Goal: Task Accomplishment & Management: Use online tool/utility

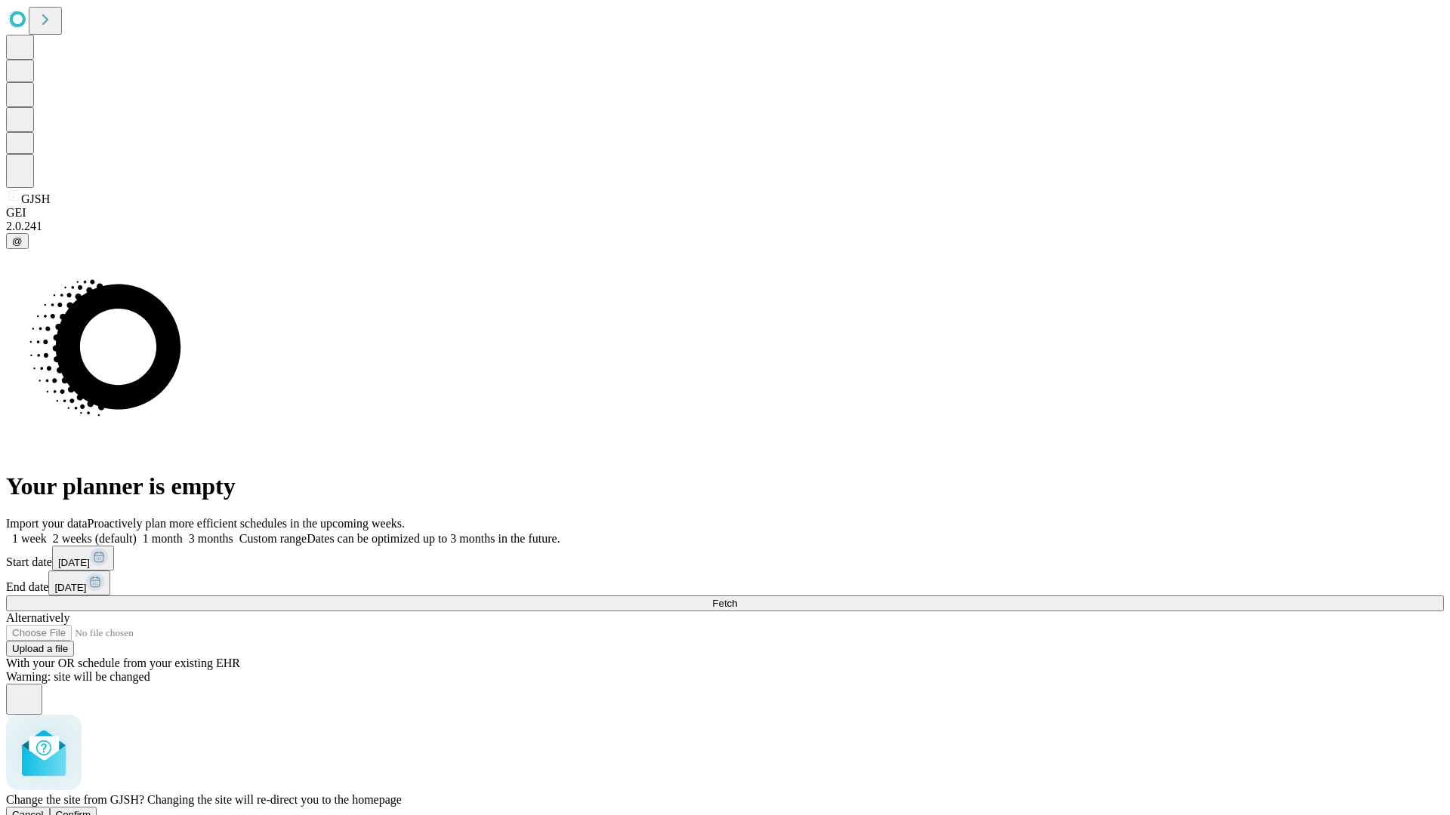
click at [91, 809] on span "Confirm" at bounding box center [73, 814] width 35 height 11
click at [137, 532] on label "2 weeks (default)" at bounding box center [92, 538] width 90 height 13
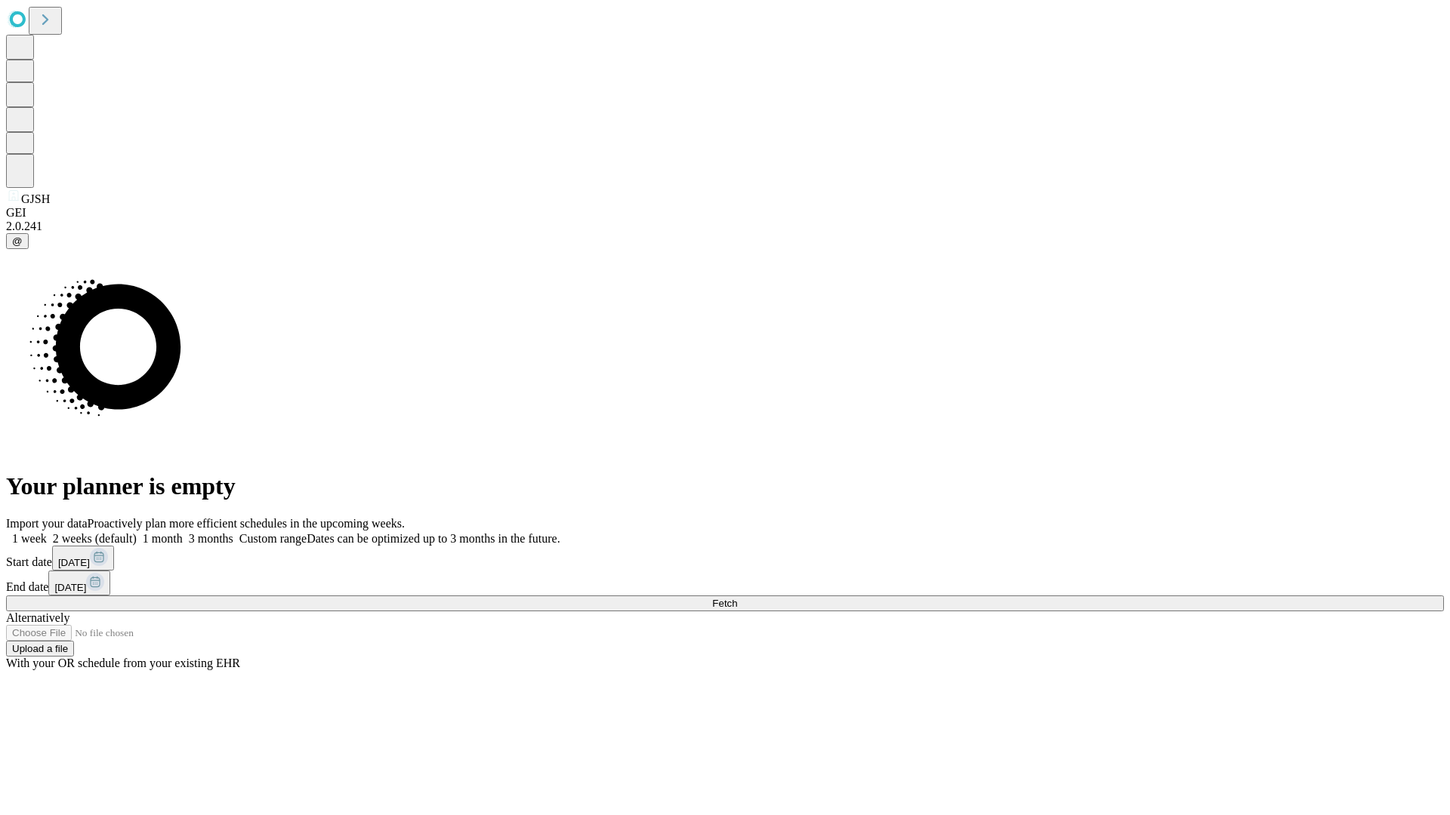
click at [737, 598] on span "Fetch" at bounding box center [724, 603] width 25 height 11
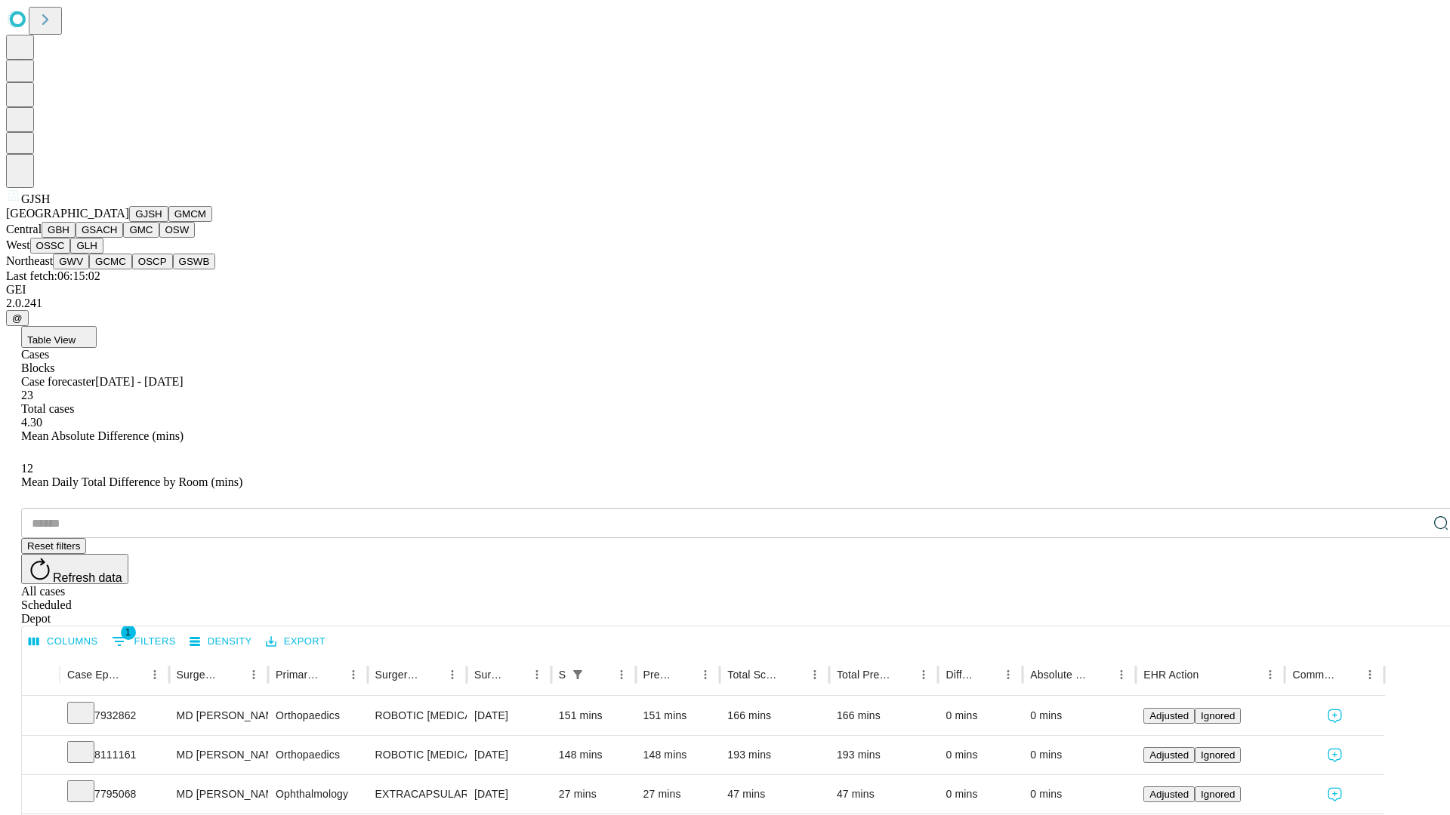
click at [168, 222] on button "GMCM" at bounding box center [190, 214] width 44 height 16
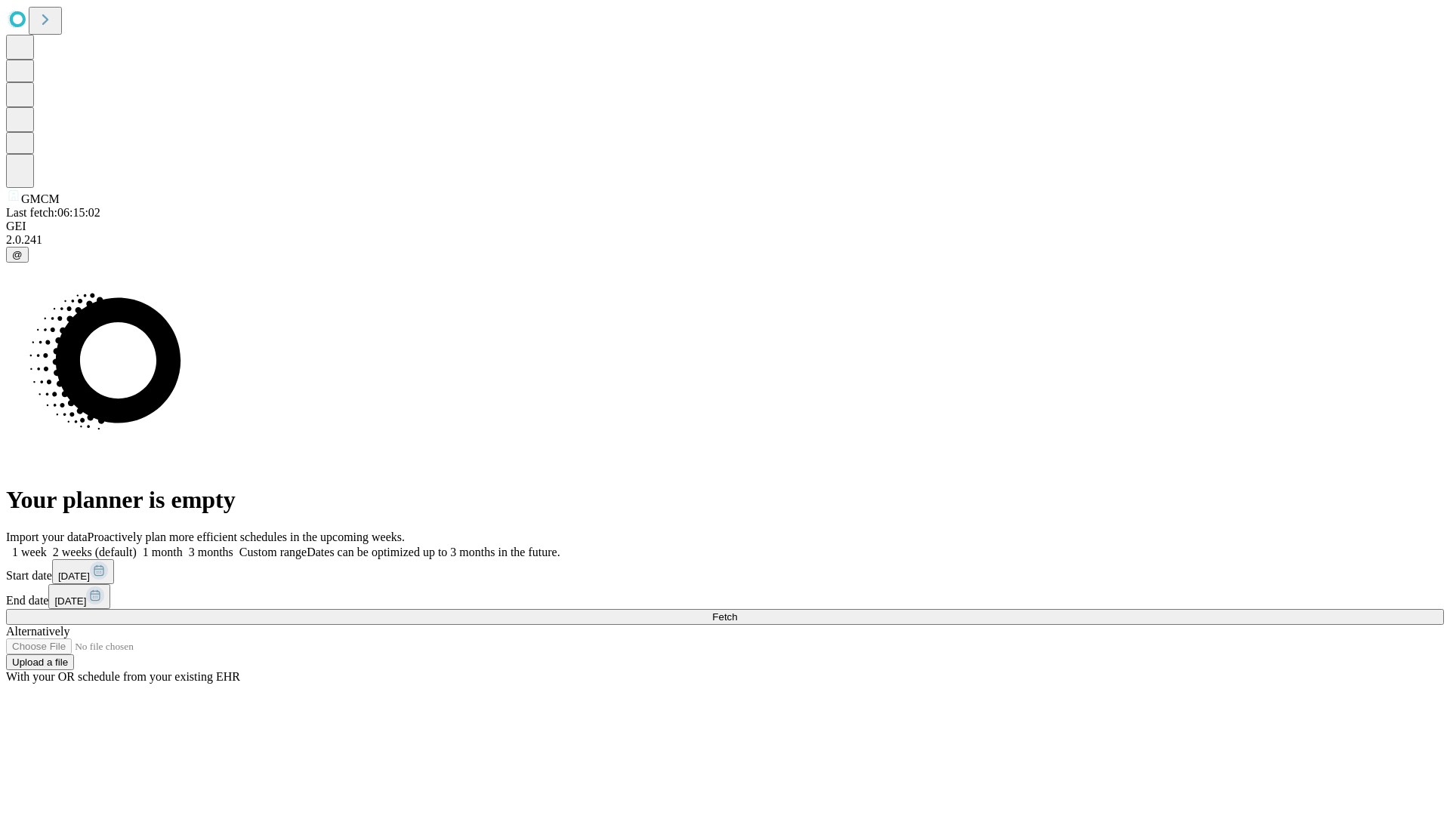
click at [137, 546] on label "2 weeks (default)" at bounding box center [92, 552] width 90 height 13
click at [737, 612] on span "Fetch" at bounding box center [724, 617] width 25 height 11
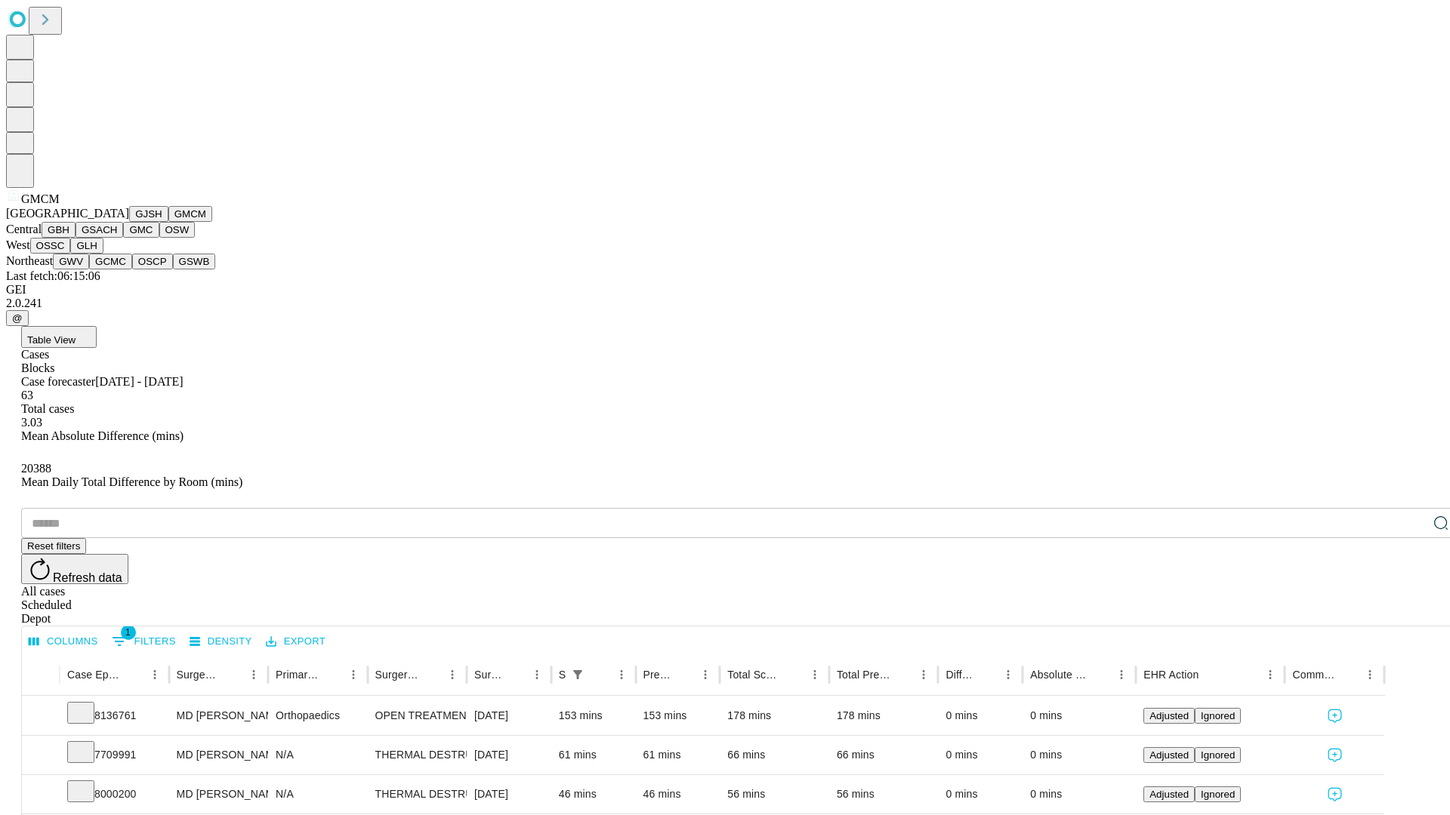
click at [76, 238] on button "GBH" at bounding box center [59, 230] width 34 height 16
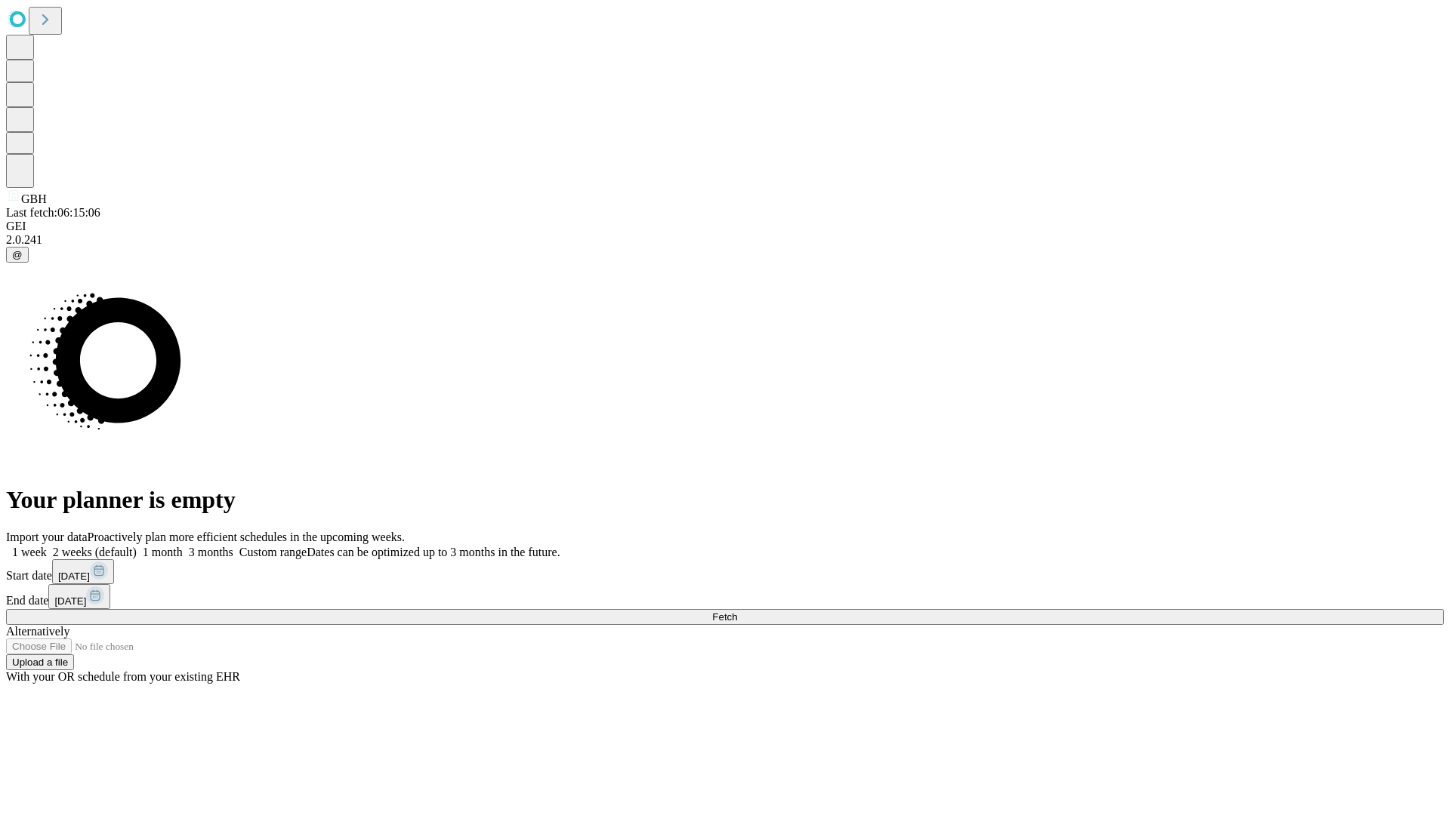
click at [137, 546] on label "2 weeks (default)" at bounding box center [92, 552] width 90 height 13
click at [737, 612] on span "Fetch" at bounding box center [724, 617] width 25 height 11
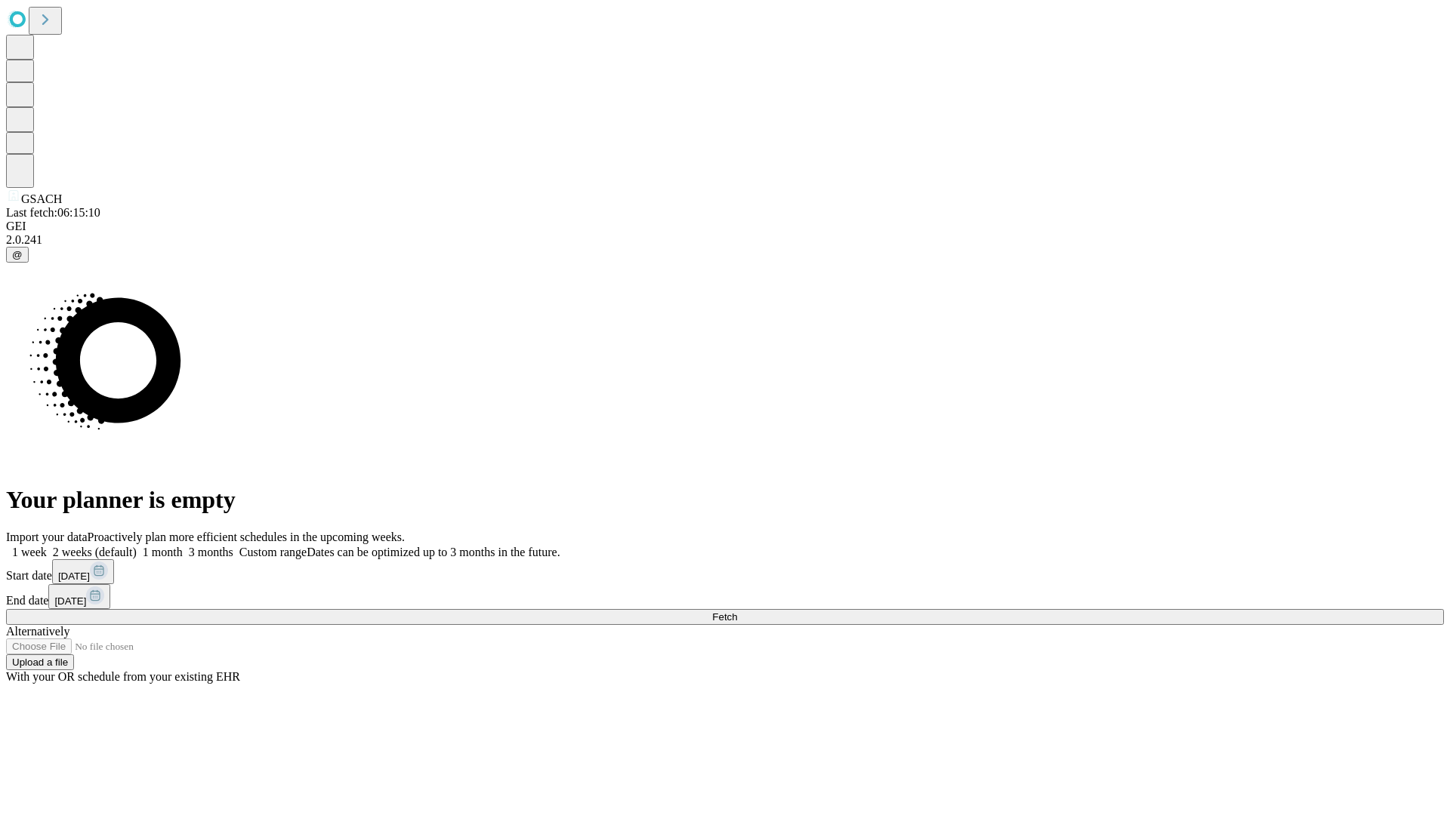
click at [137, 546] on label "2 weeks (default)" at bounding box center [92, 552] width 90 height 13
click at [737, 612] on span "Fetch" at bounding box center [724, 617] width 25 height 11
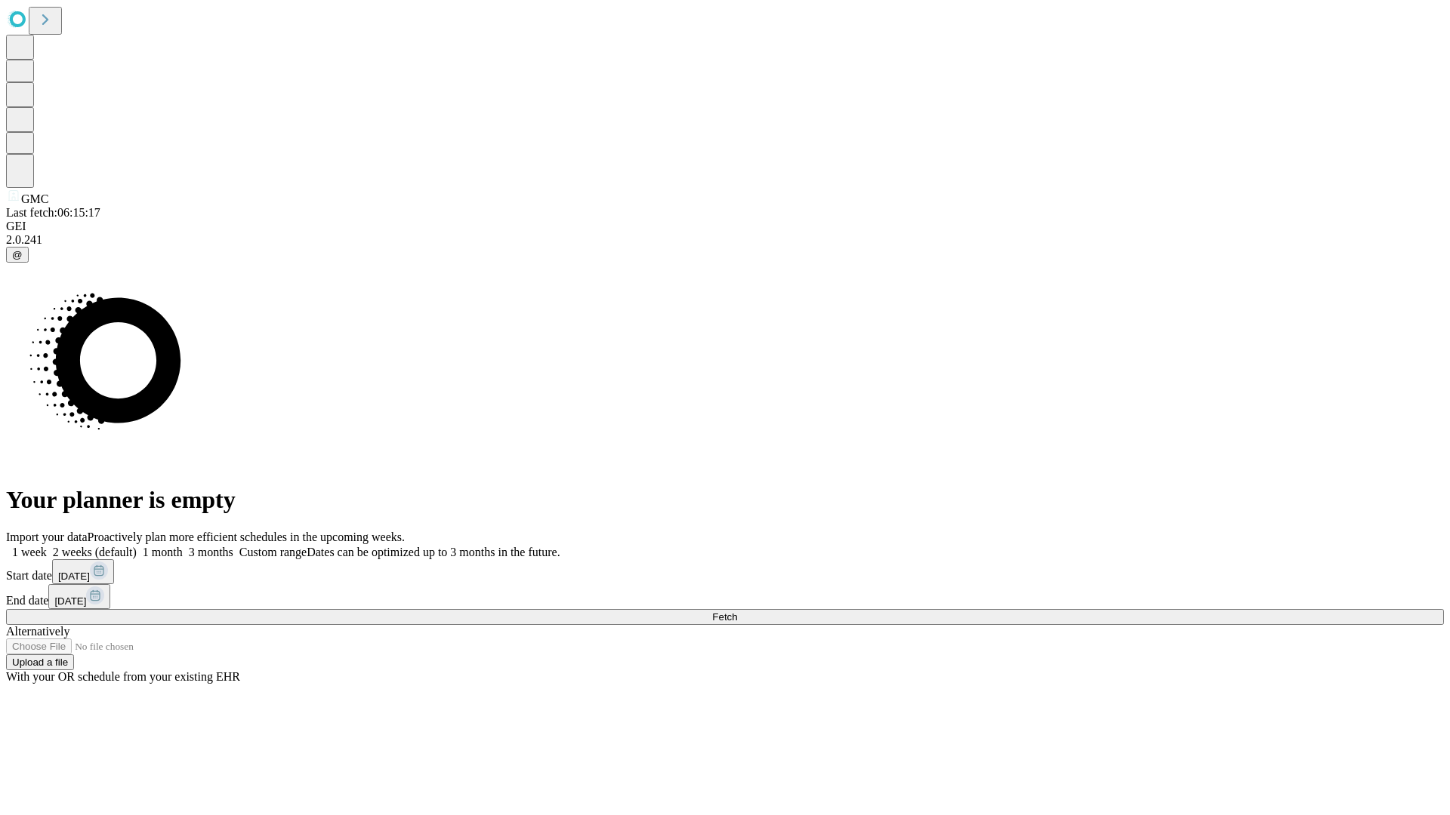
click at [137, 546] on label "2 weeks (default)" at bounding box center [92, 552] width 90 height 13
click at [737, 612] on span "Fetch" at bounding box center [724, 617] width 25 height 11
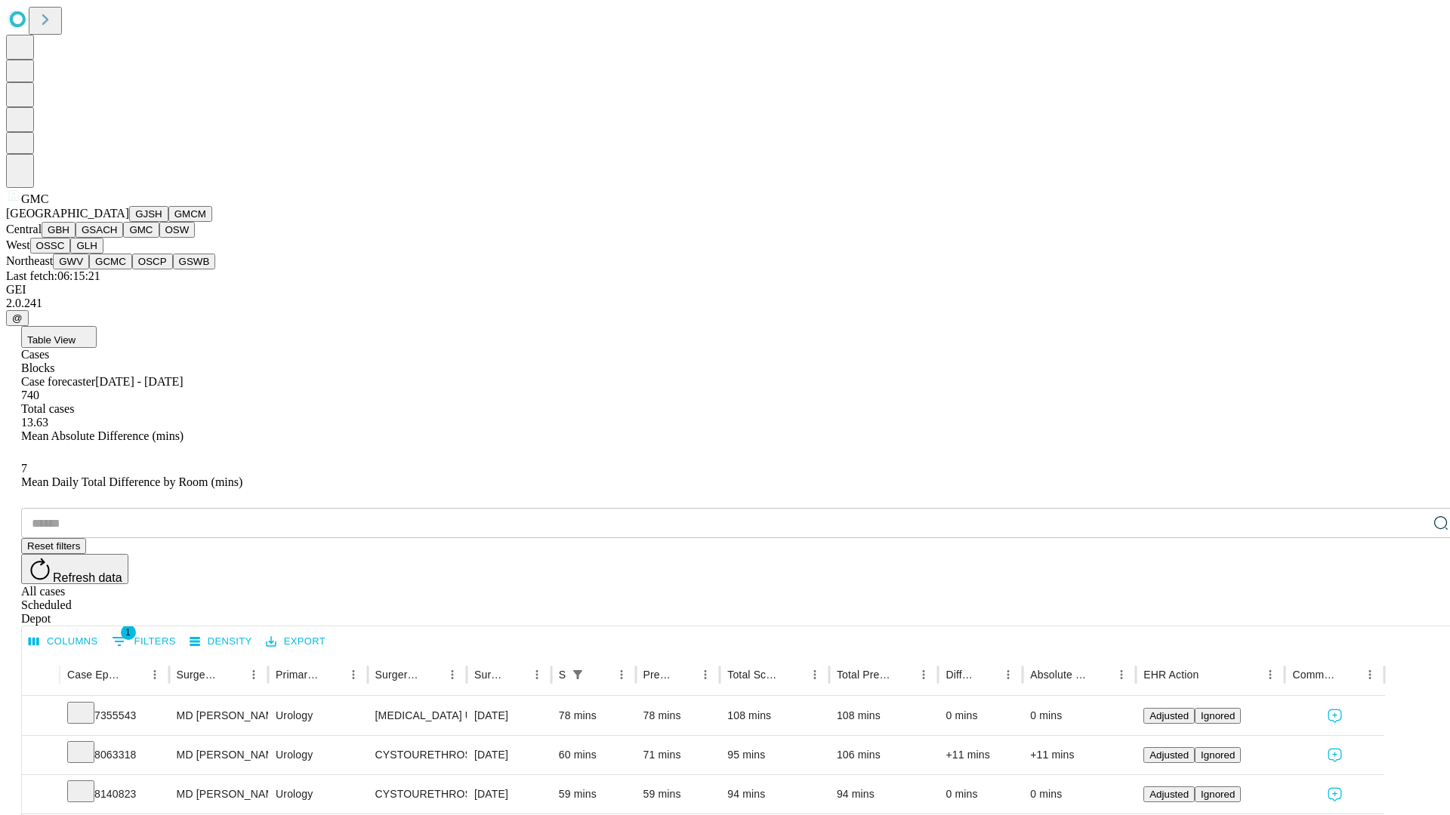
click at [159, 238] on button "OSW" at bounding box center [177, 230] width 36 height 16
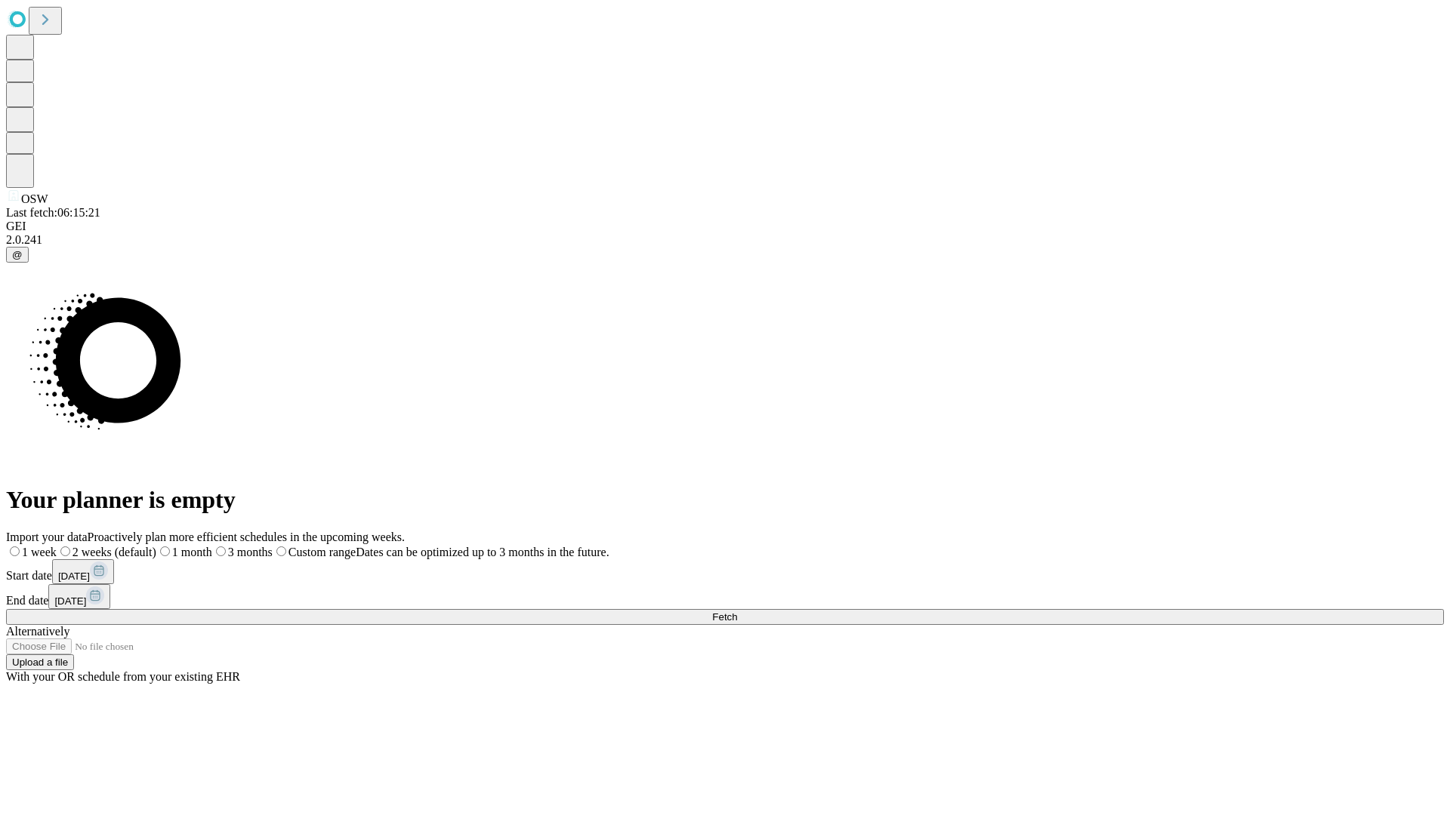
click at [156, 546] on label "2 weeks (default)" at bounding box center [107, 552] width 100 height 13
click at [737, 612] on span "Fetch" at bounding box center [724, 617] width 25 height 11
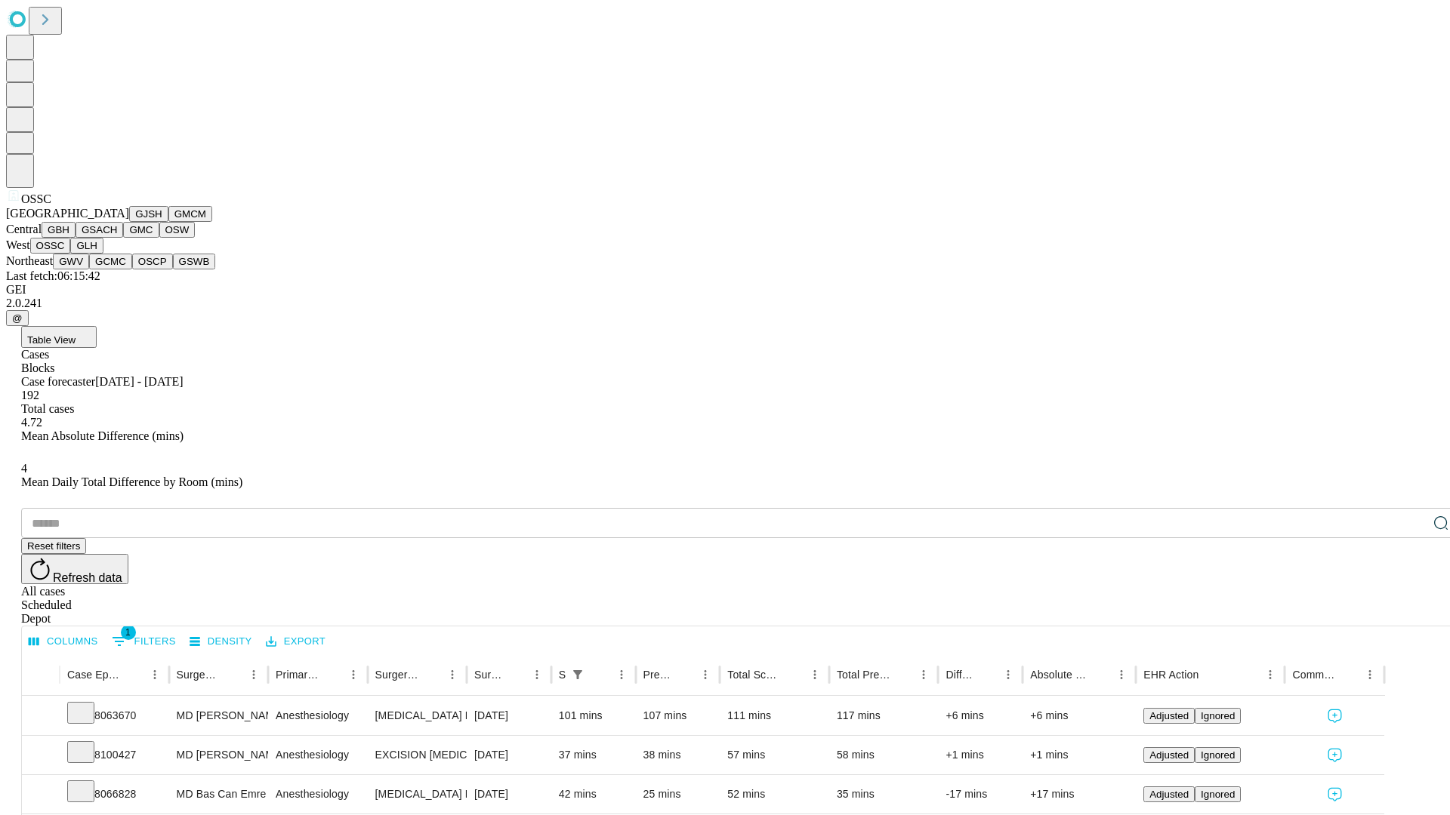
click at [103, 254] on button "GLH" at bounding box center [86, 246] width 32 height 16
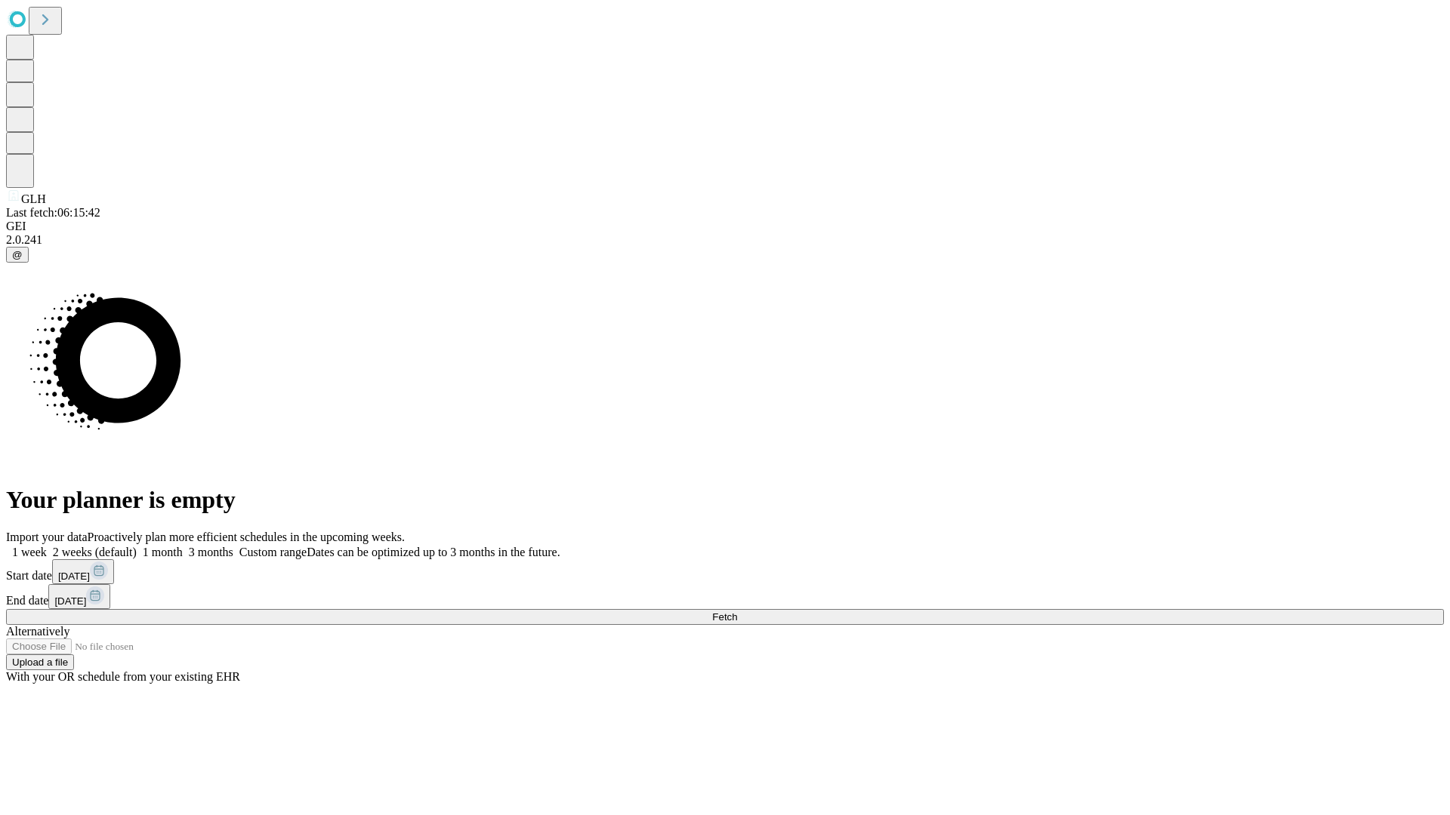
click at [137, 546] on label "2 weeks (default)" at bounding box center [92, 552] width 90 height 13
click at [737, 612] on span "Fetch" at bounding box center [724, 617] width 25 height 11
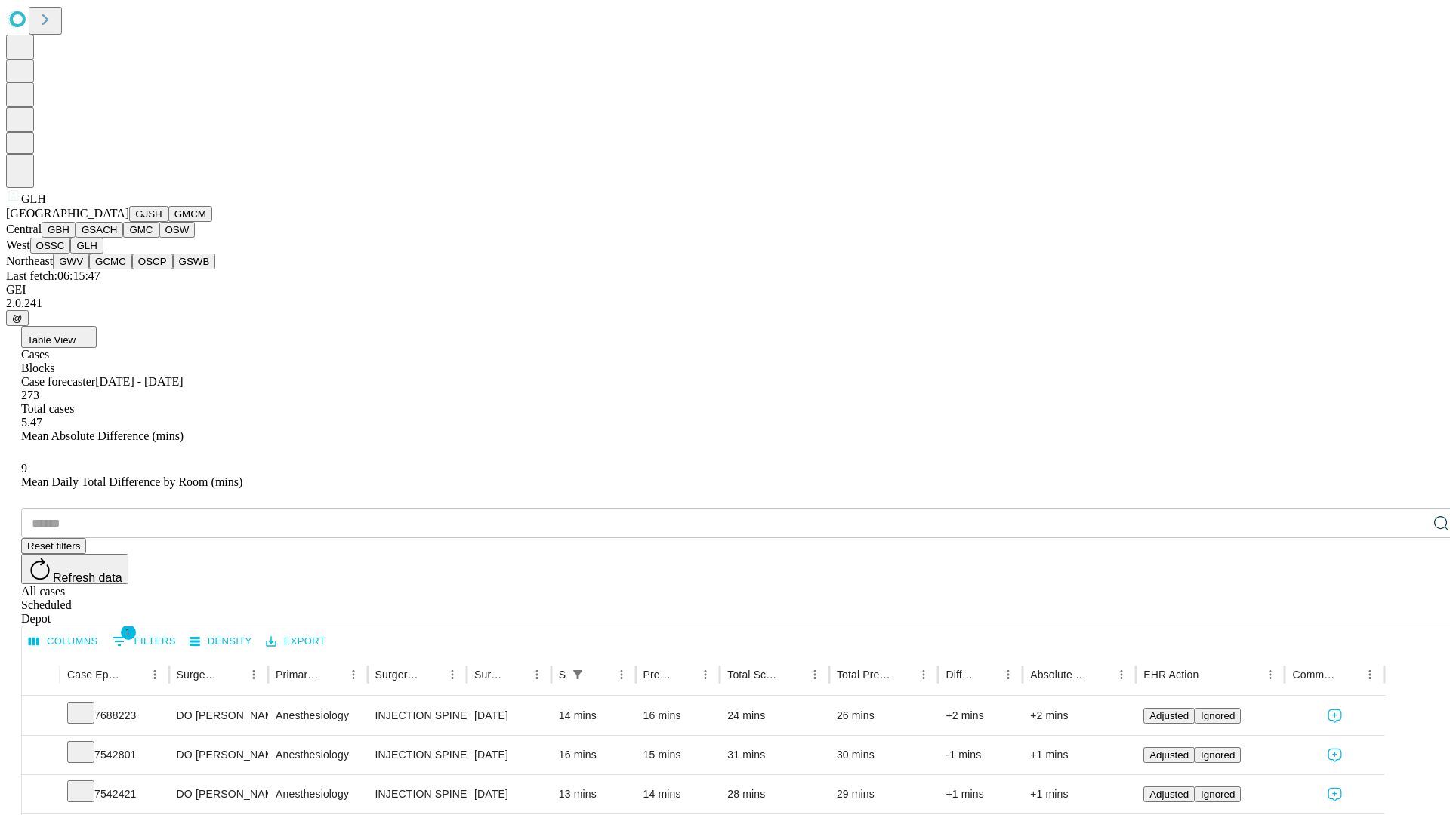
click at [89, 270] on button "GWV" at bounding box center [71, 262] width 36 height 16
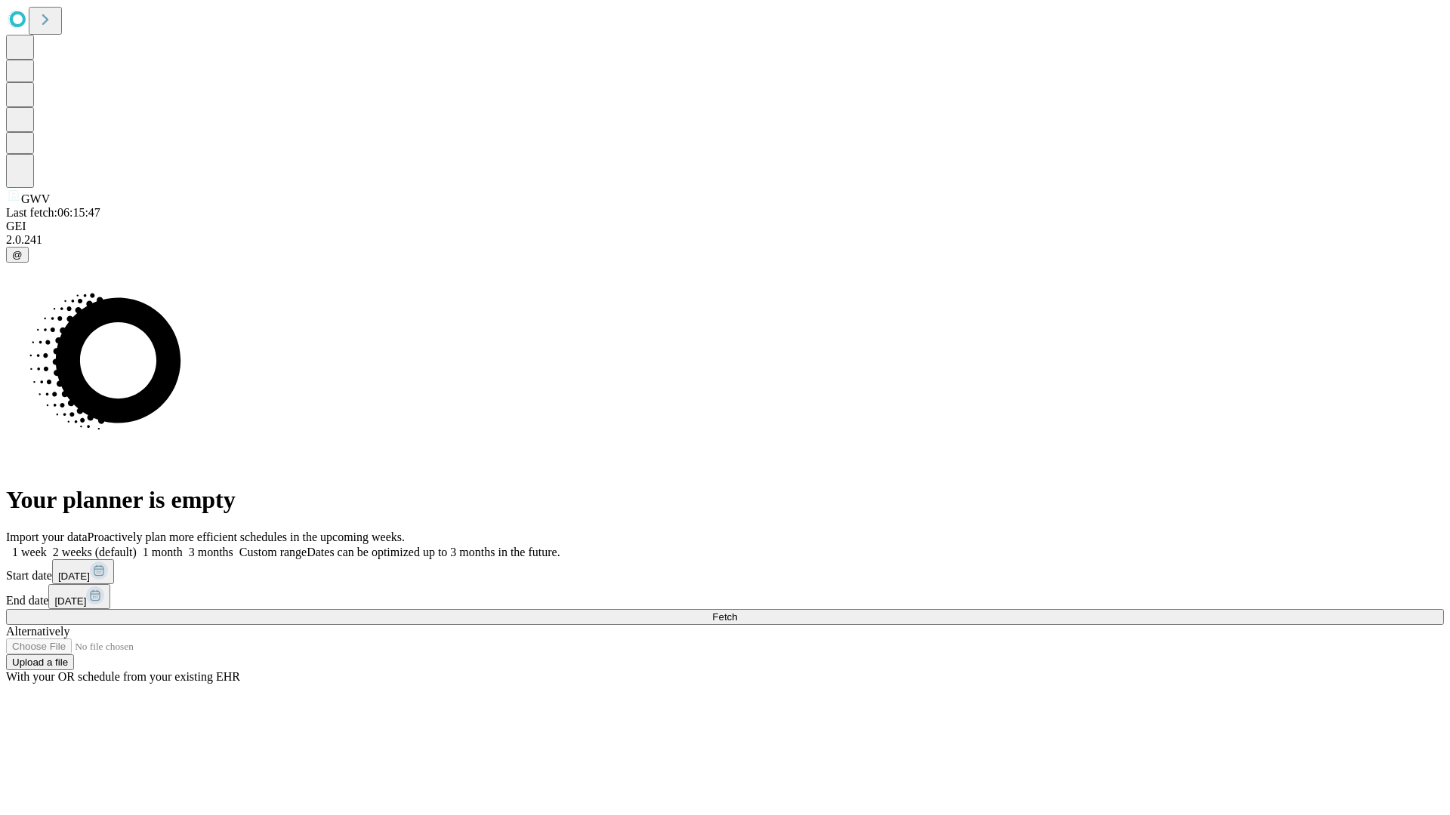
click at [137, 546] on label "2 weeks (default)" at bounding box center [92, 552] width 90 height 13
click at [737, 612] on span "Fetch" at bounding box center [724, 617] width 25 height 11
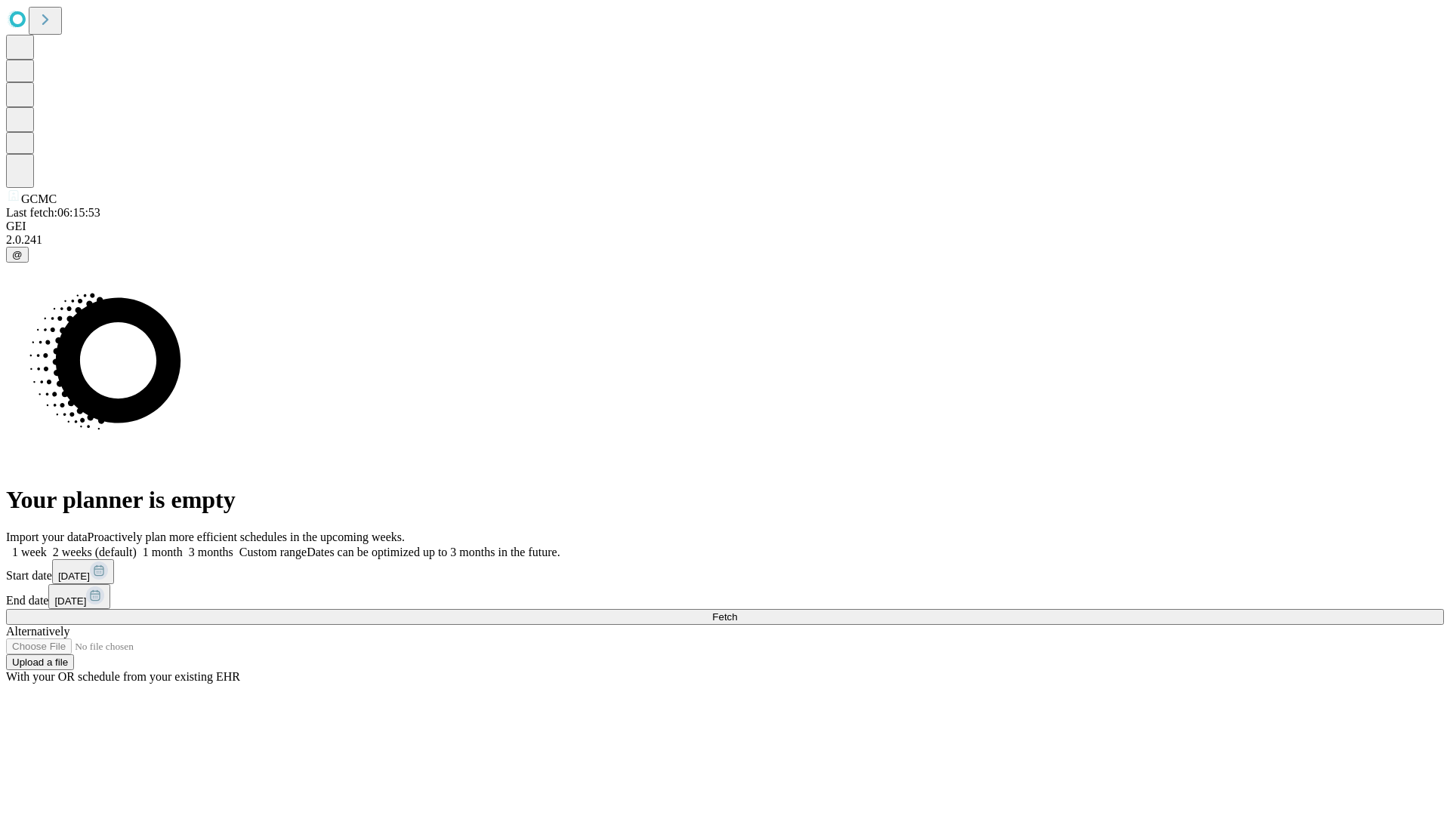
click at [137, 546] on label "2 weeks (default)" at bounding box center [92, 552] width 90 height 13
click at [737, 612] on span "Fetch" at bounding box center [724, 617] width 25 height 11
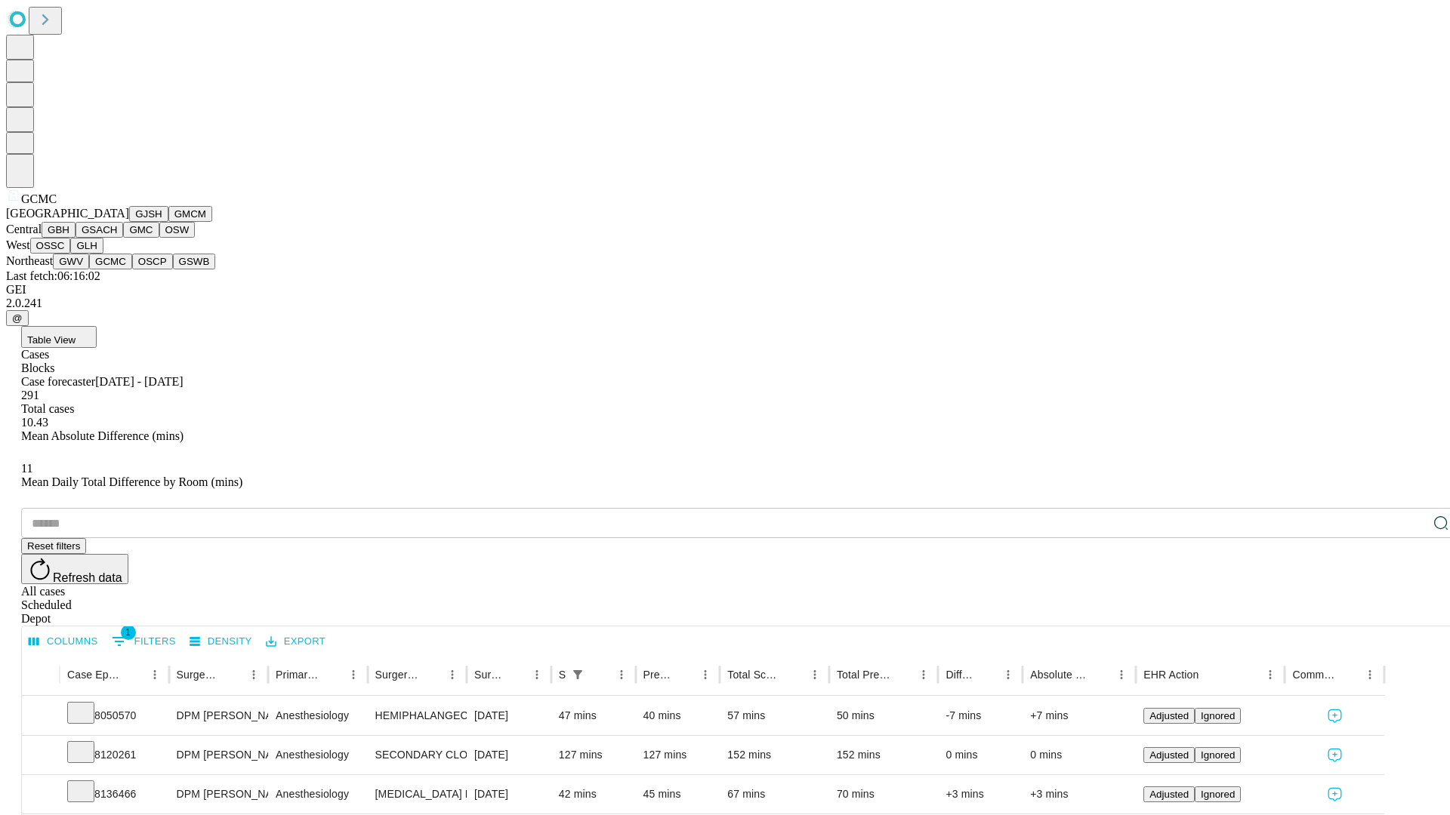
click at [132, 270] on button "OSCP" at bounding box center [152, 262] width 41 height 16
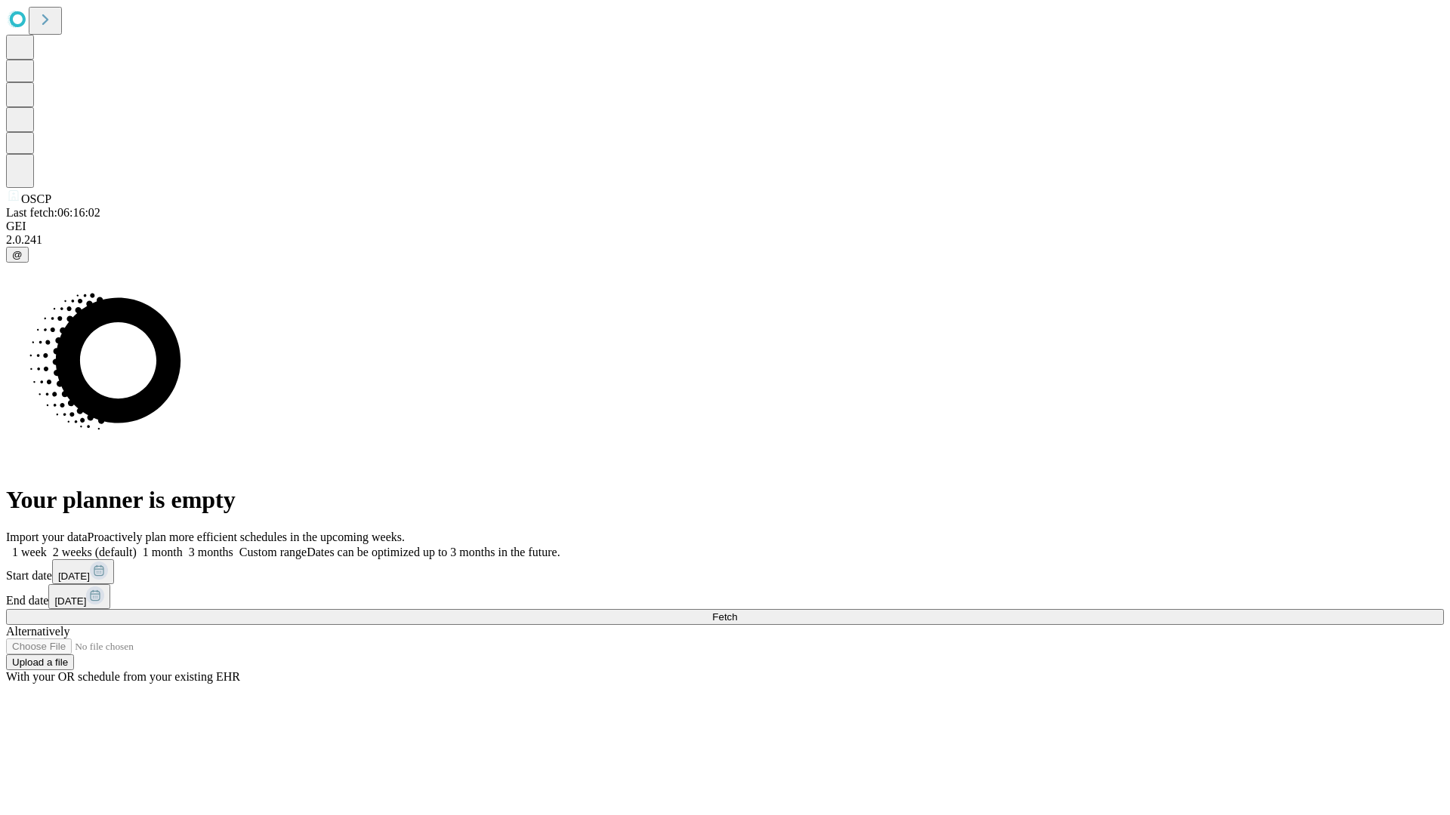
click at [137, 546] on label "2 weeks (default)" at bounding box center [92, 552] width 90 height 13
click at [737, 612] on span "Fetch" at bounding box center [724, 617] width 25 height 11
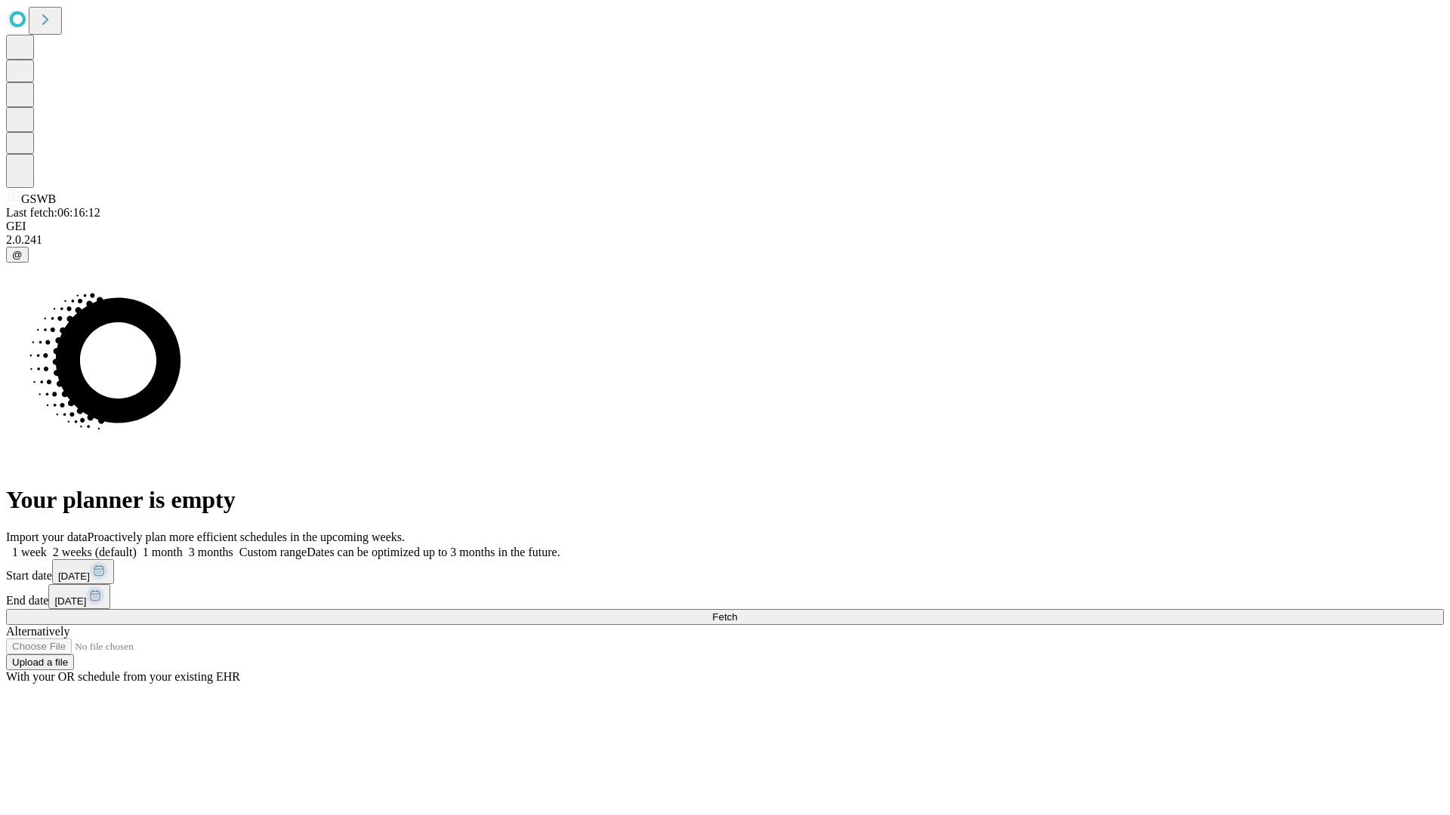
click at [137, 546] on label "2 weeks (default)" at bounding box center [92, 552] width 90 height 13
click at [737, 612] on span "Fetch" at bounding box center [724, 617] width 25 height 11
